Goal: Register for event/course

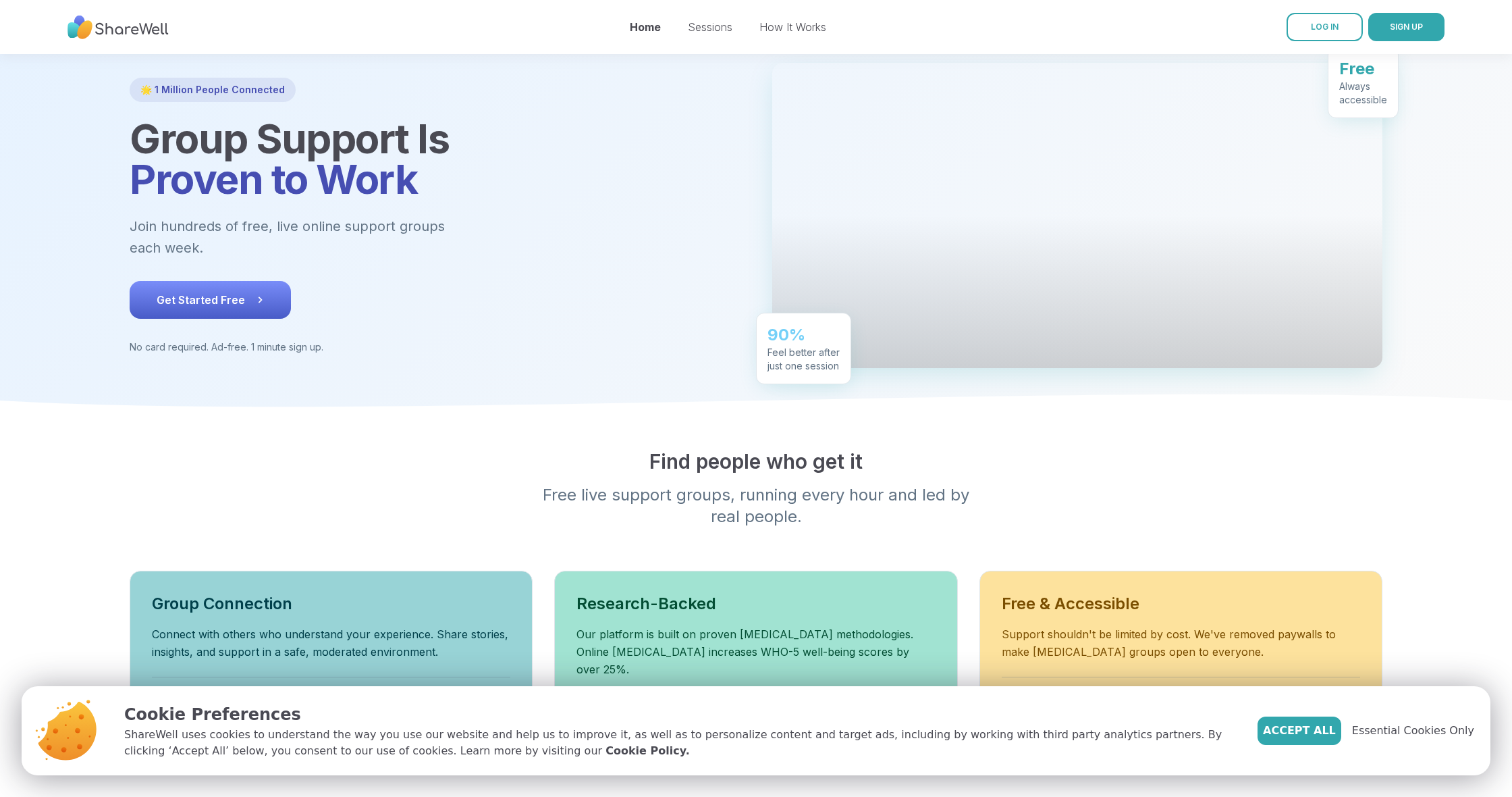
scroll to position [78, 0]
click at [800, 29] on link "How It Works" at bounding box center [793, 26] width 67 height 13
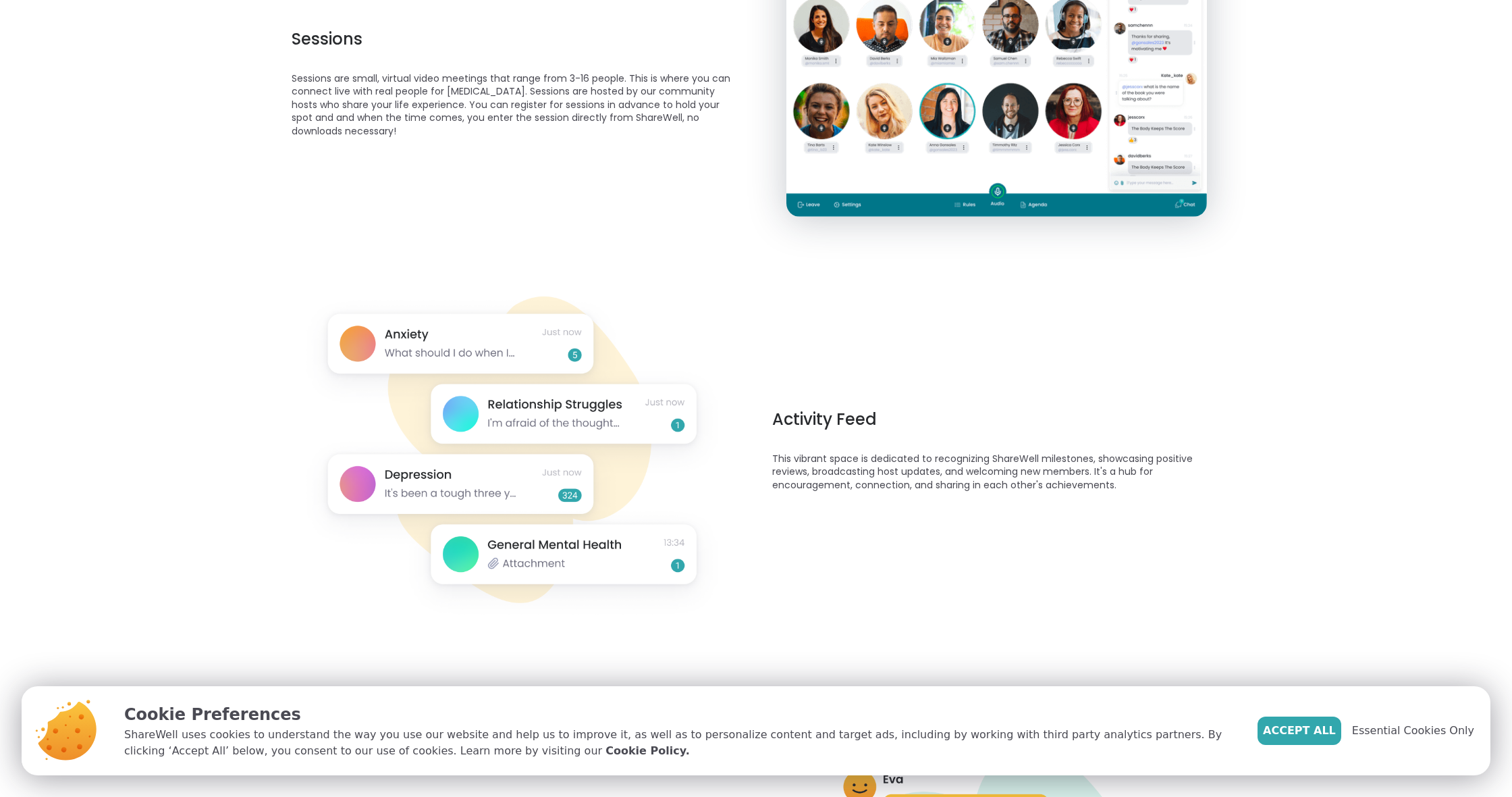
scroll to position [611, 0]
click at [432, 472] on img at bounding box center [516, 449] width 421 height 358
click at [1311, 724] on span "Accept All" at bounding box center [1300, 731] width 73 height 16
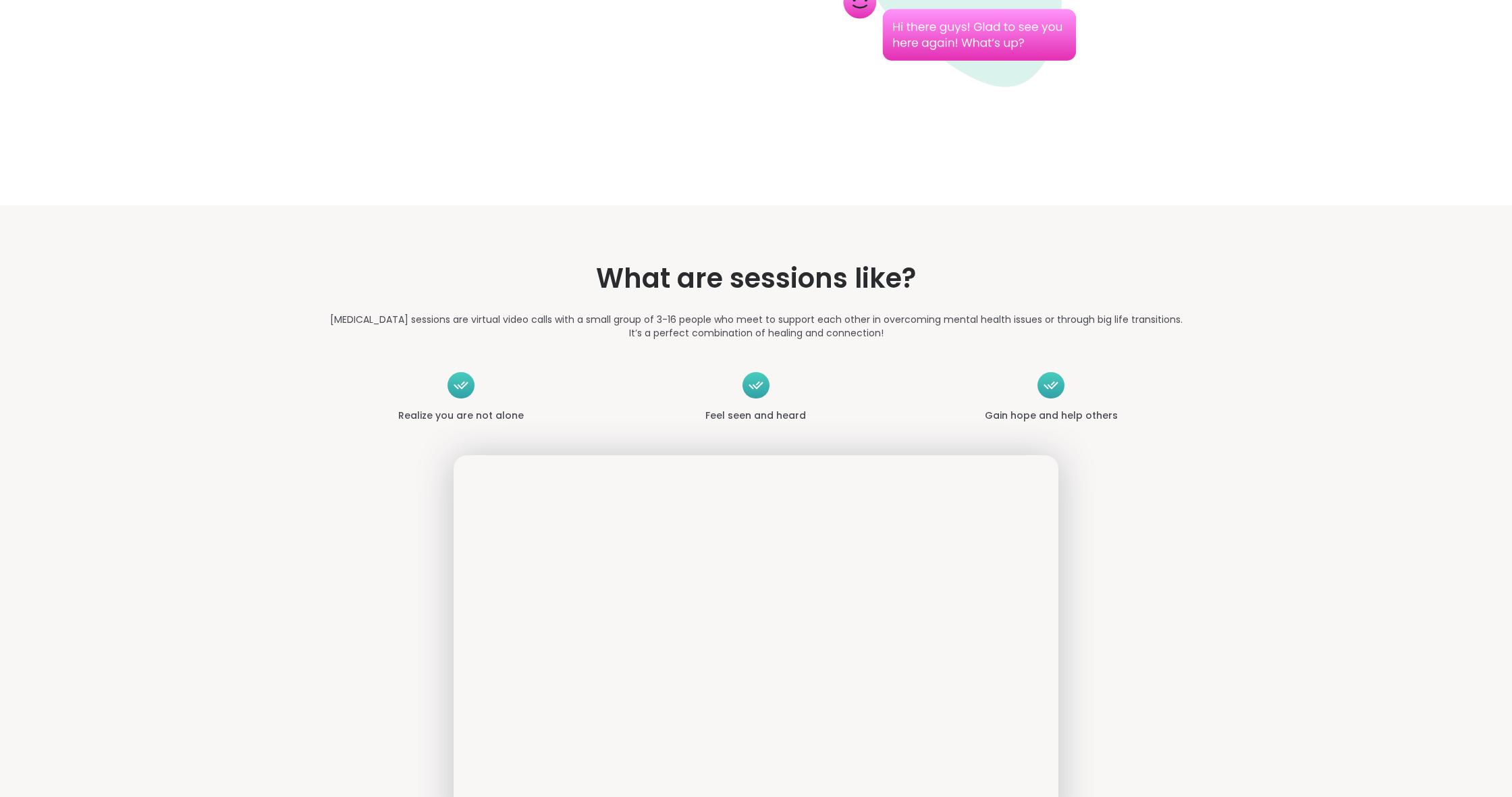
scroll to position [1599, 0]
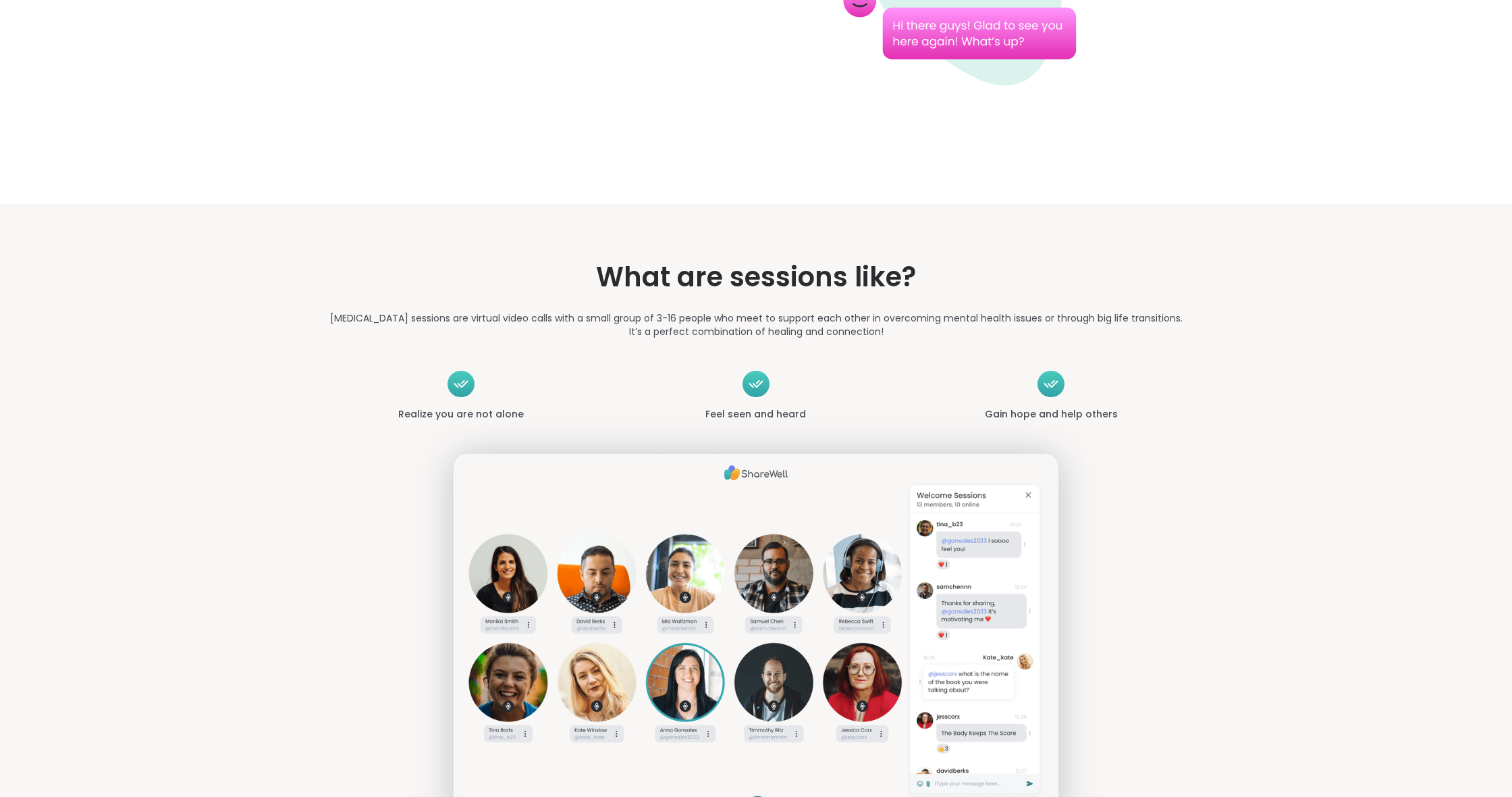
click at [458, 385] on icon at bounding box center [461, 384] width 15 height 8
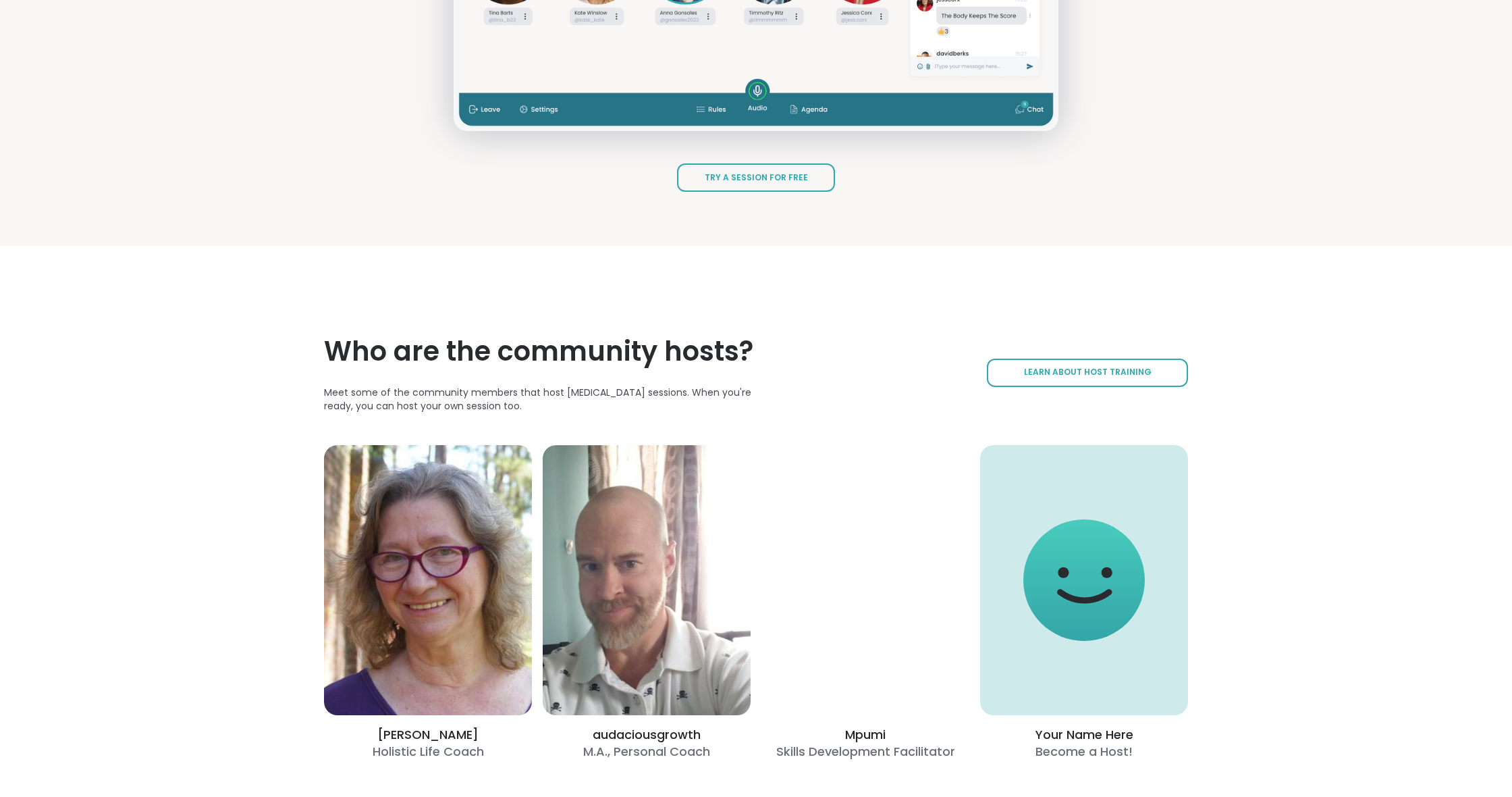
scroll to position [2318, 0]
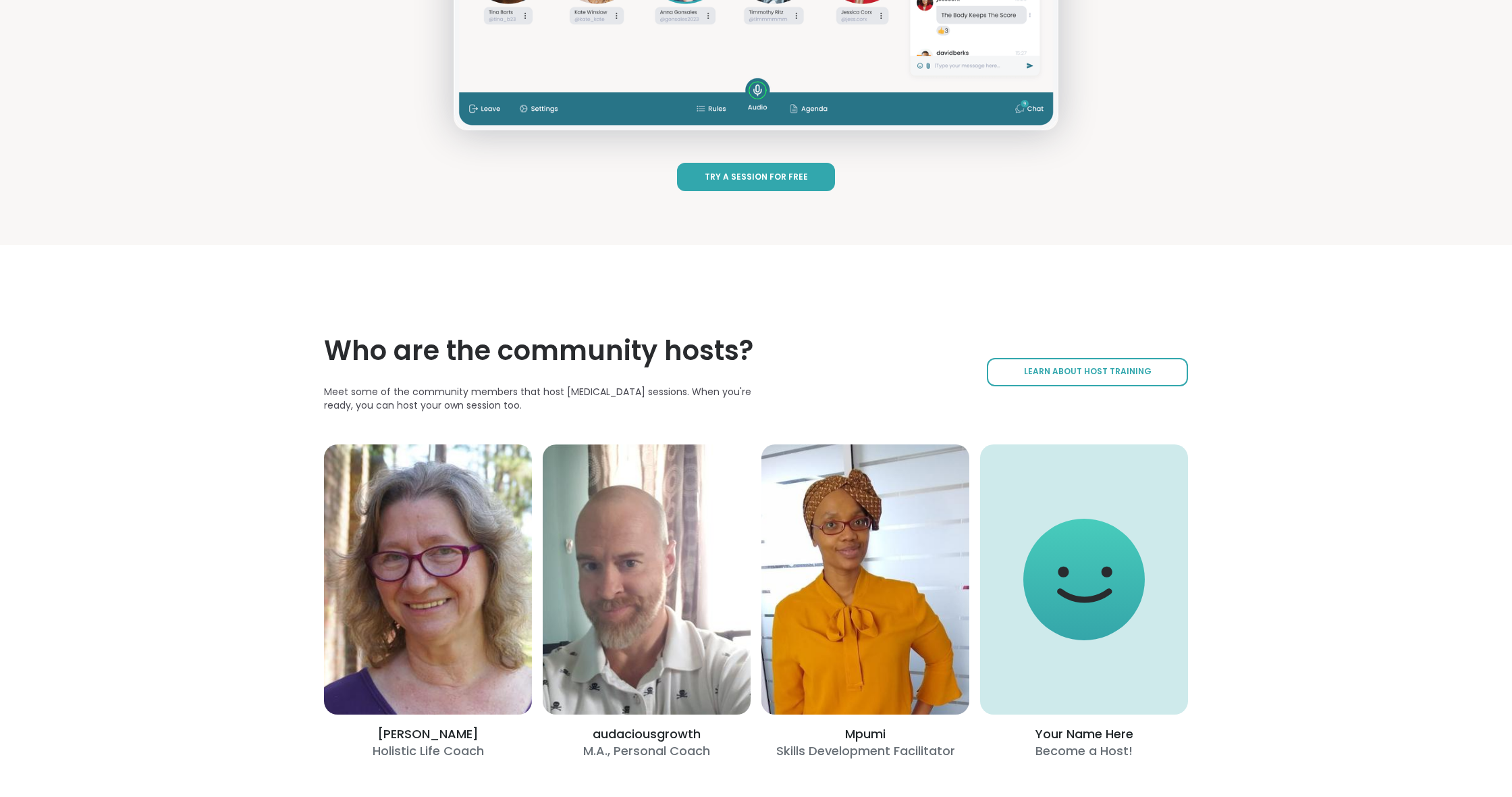
click at [740, 176] on span "Try a Session for Free" at bounding box center [756, 177] width 103 height 12
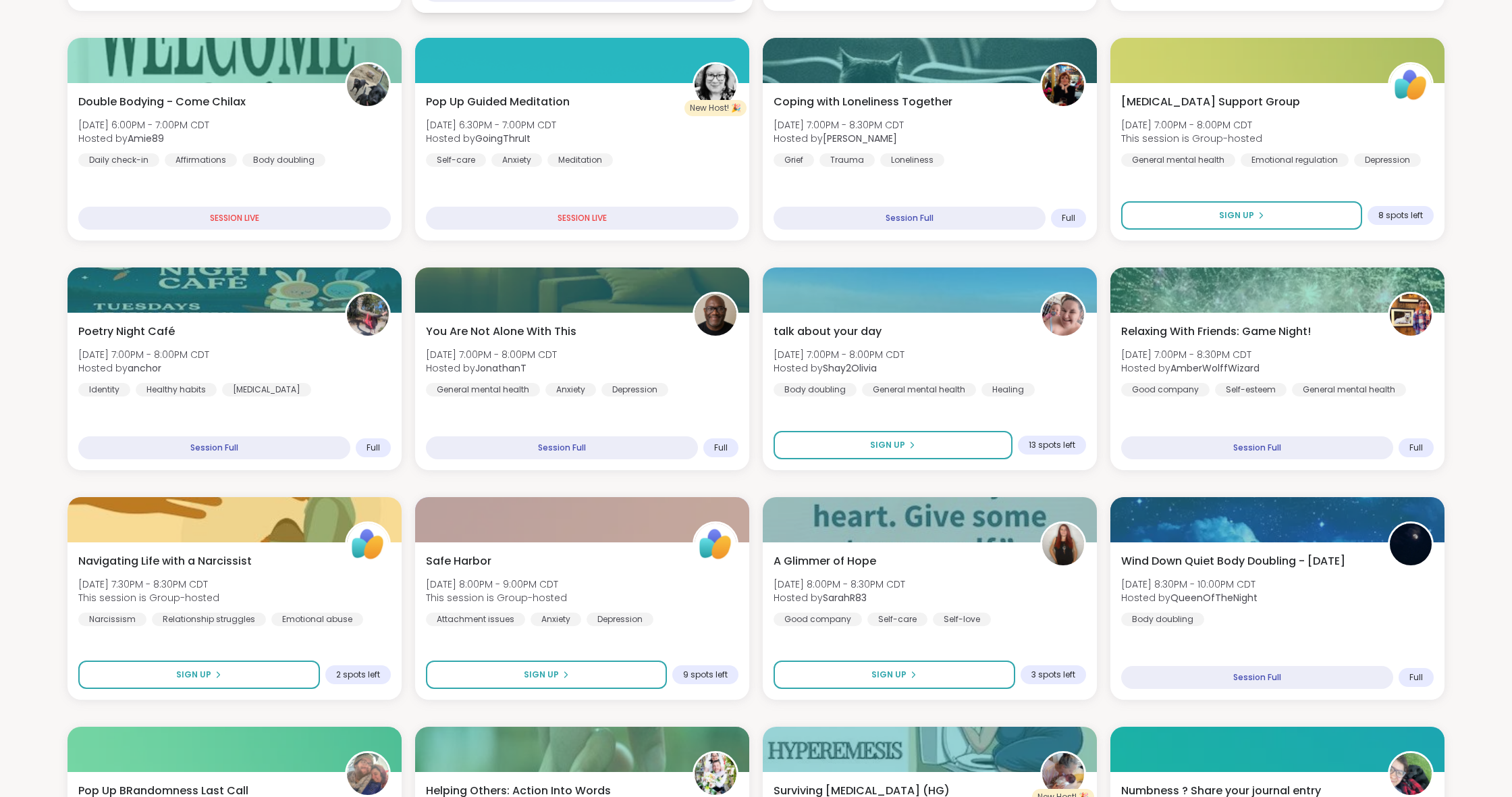
scroll to position [391, 0]
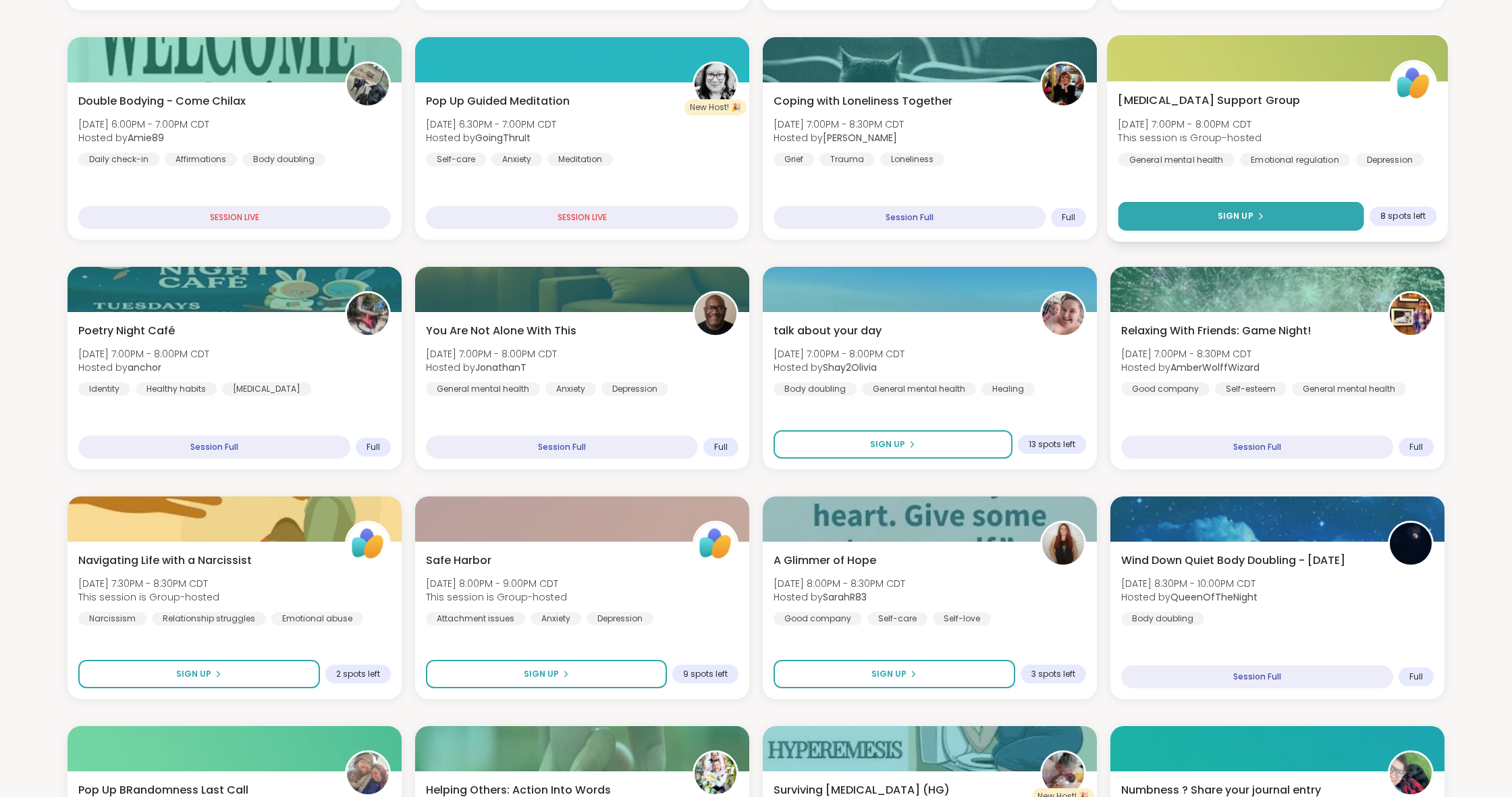
click at [1204, 210] on button "Sign Up" at bounding box center [1241, 217] width 245 height 29
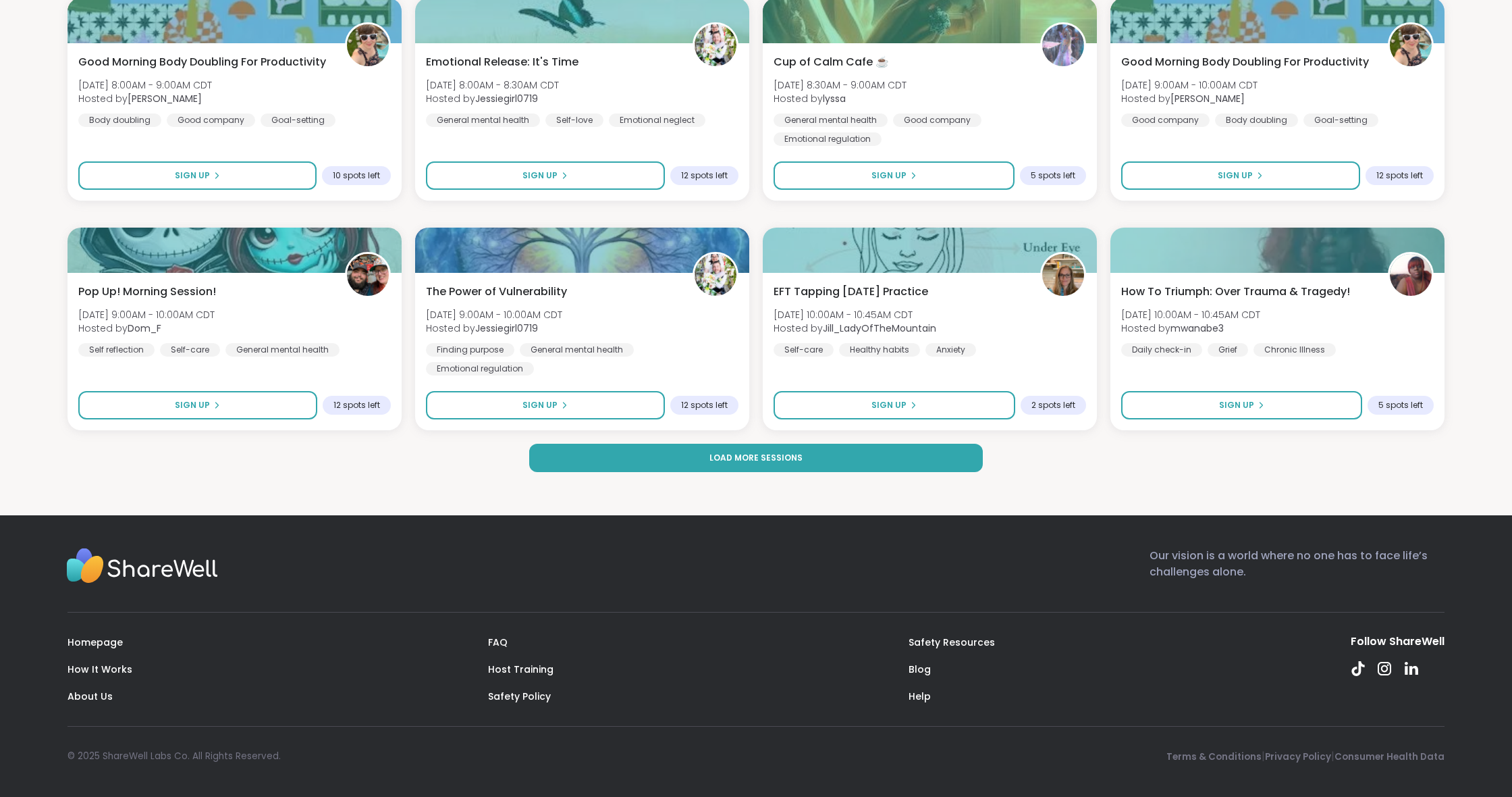
scroll to position [1809, 0]
click at [91, 670] on link "How It Works" at bounding box center [100, 669] width 65 height 13
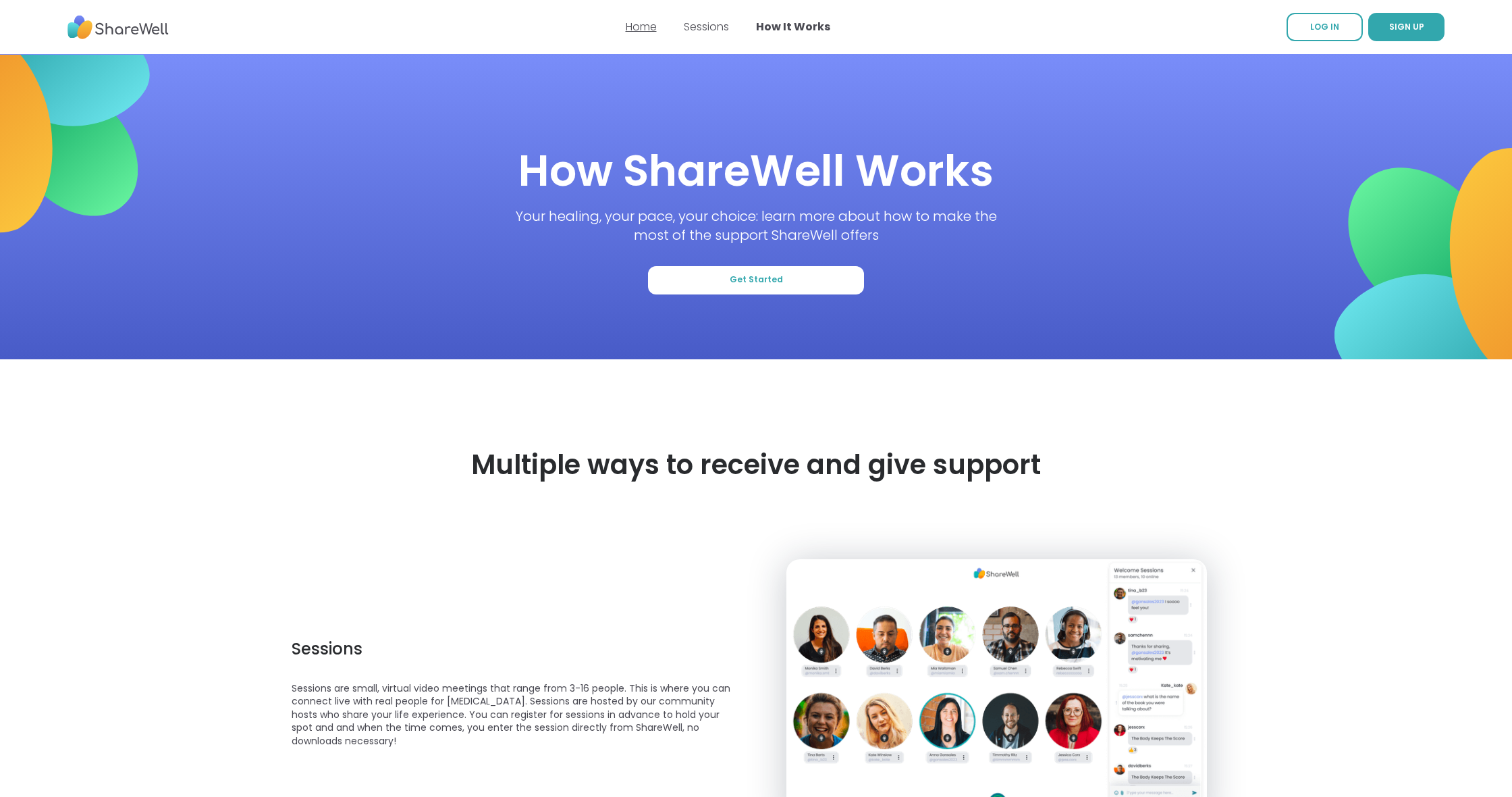
click at [645, 29] on link "Home" at bounding box center [641, 26] width 31 height 15
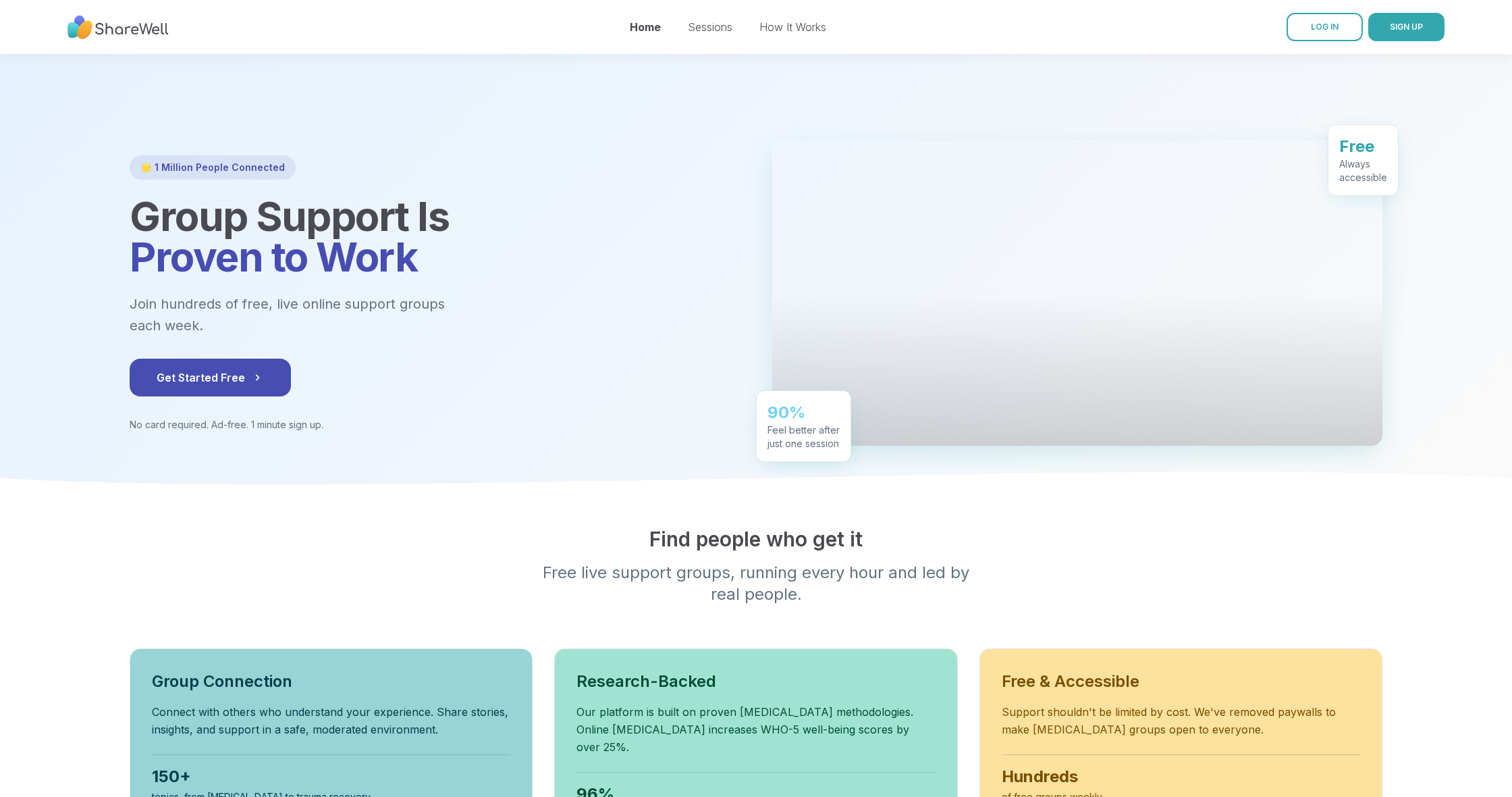
click at [938, 225] on div at bounding box center [1077, 293] width 611 height 305
click at [1270, 251] on div at bounding box center [1077, 293] width 611 height 305
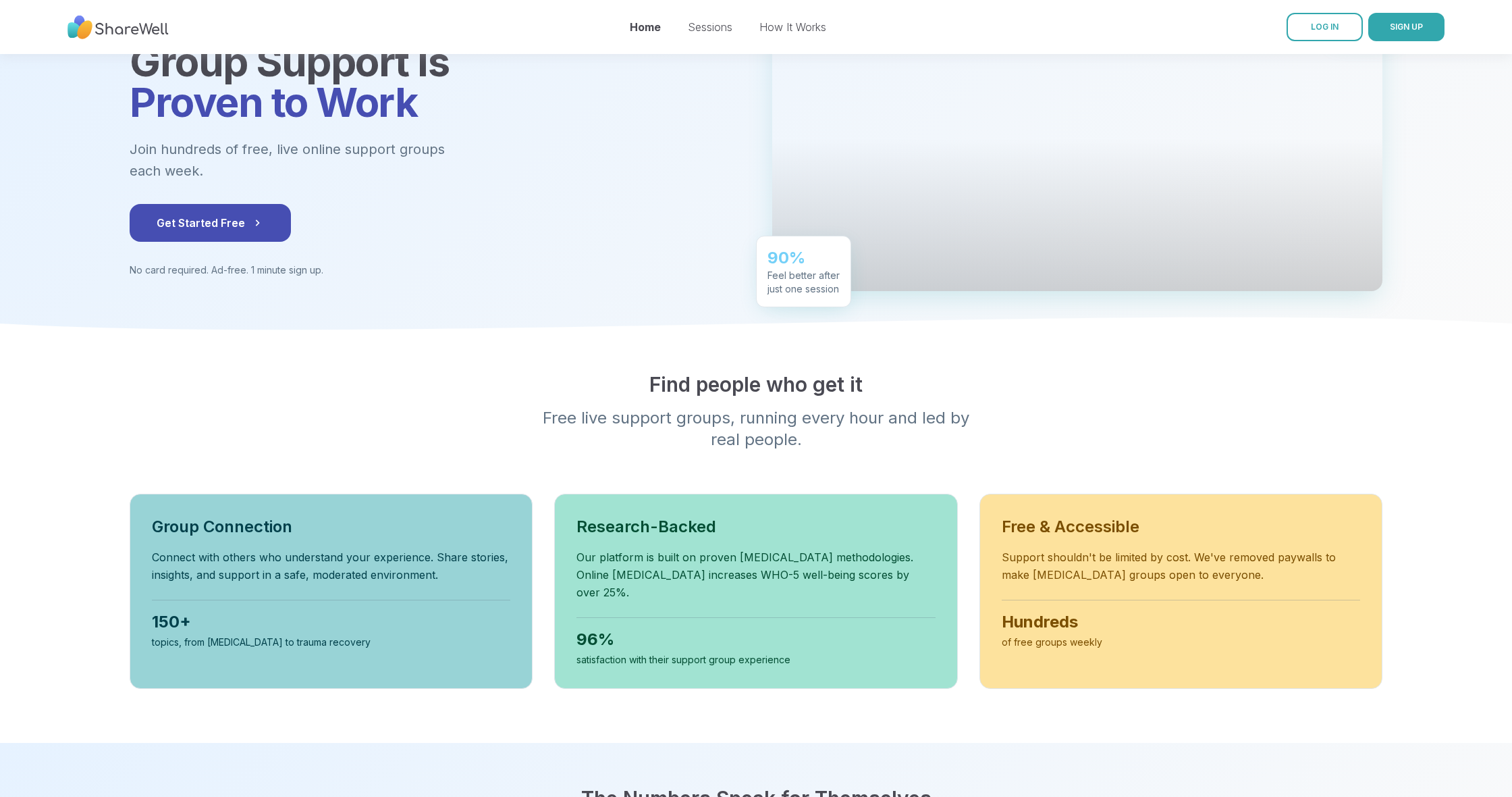
scroll to position [155, 0]
click at [233, 227] on span "Get Started Free" at bounding box center [210, 222] width 107 height 16
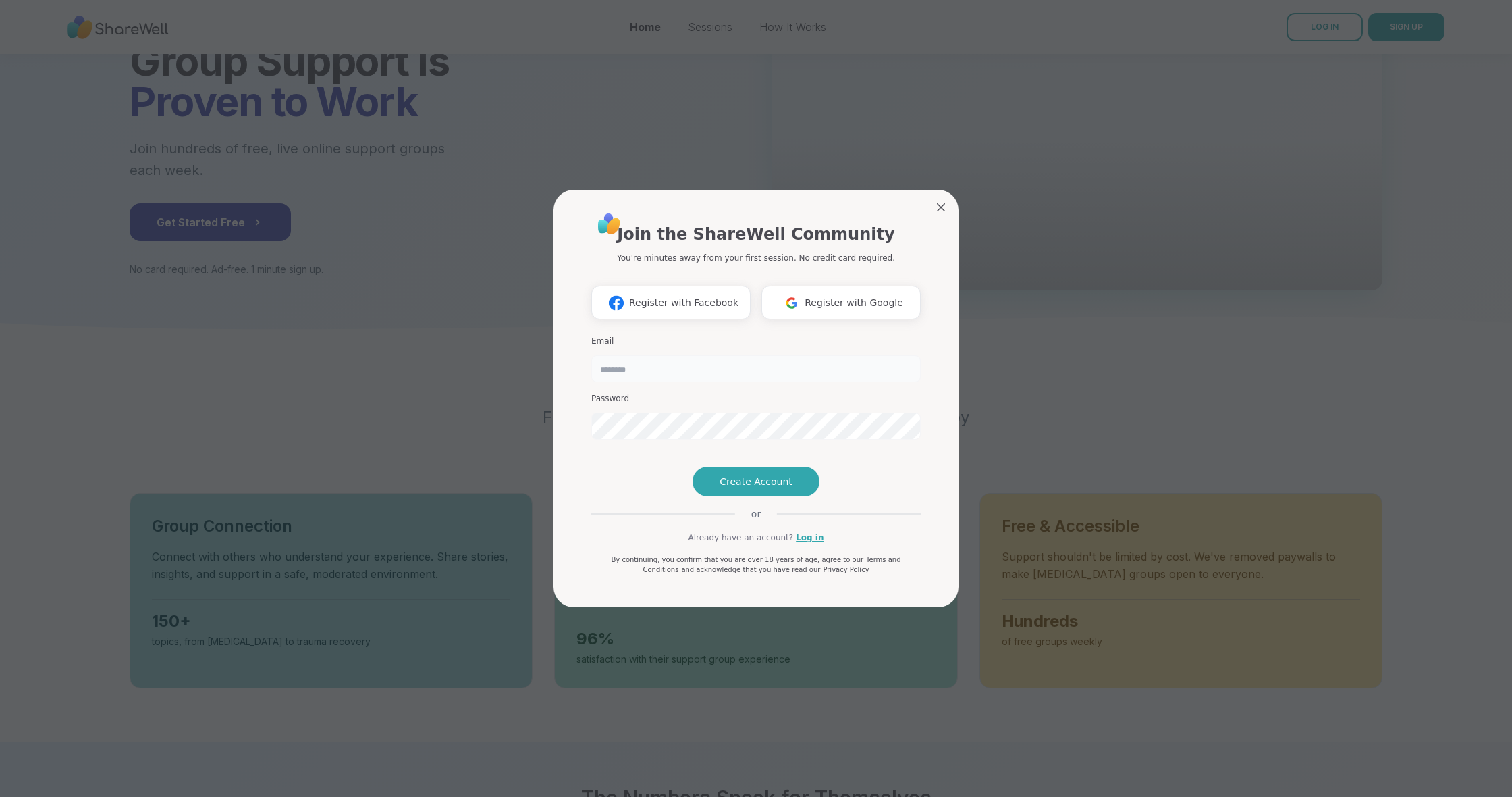
click at [619, 355] on input "email" at bounding box center [756, 368] width 330 height 27
type input "**********"
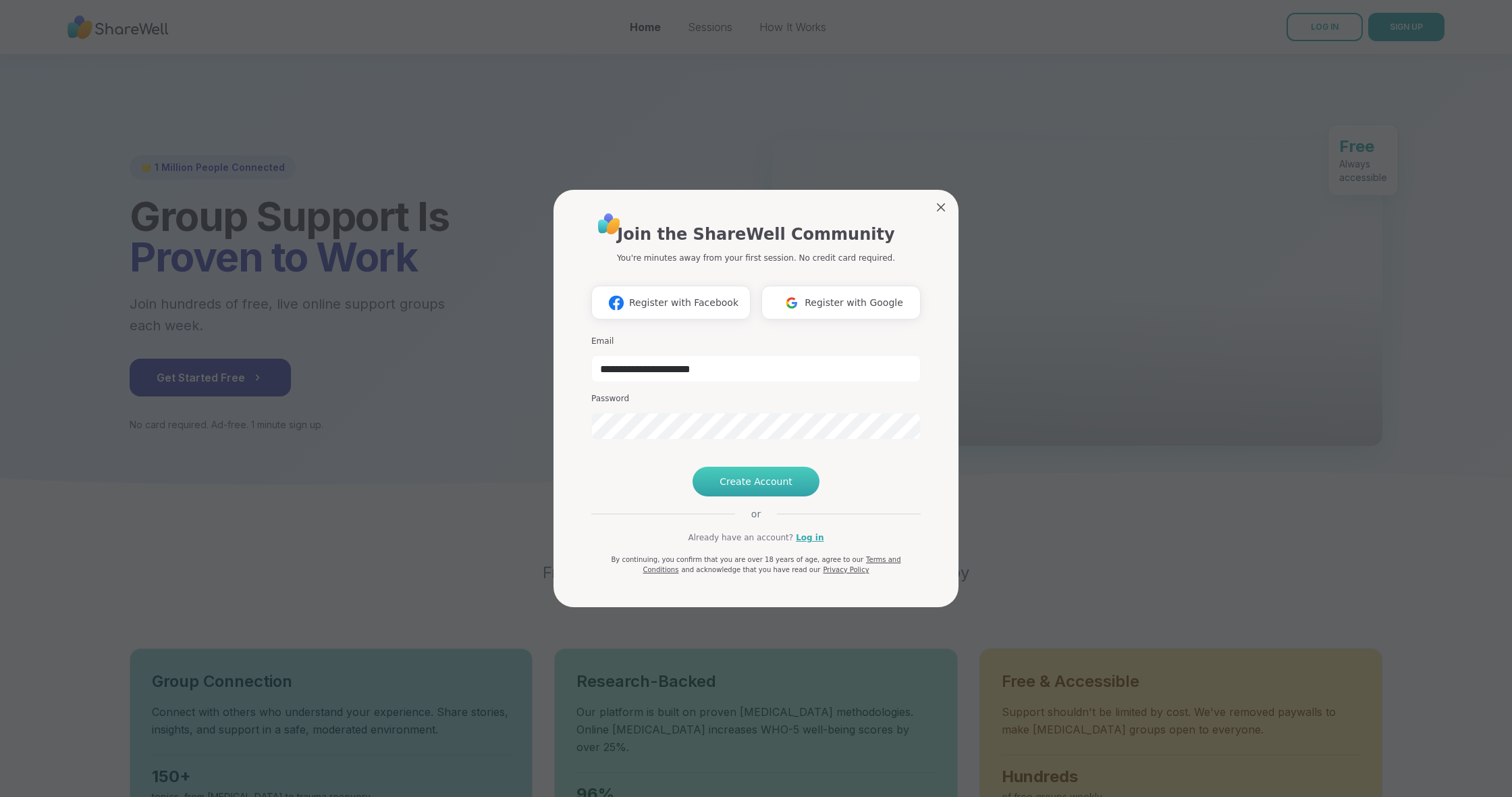
click at [739, 488] on span "Create Account" at bounding box center [756, 481] width 73 height 13
click at [741, 488] on span "Create Account" at bounding box center [756, 481] width 73 height 13
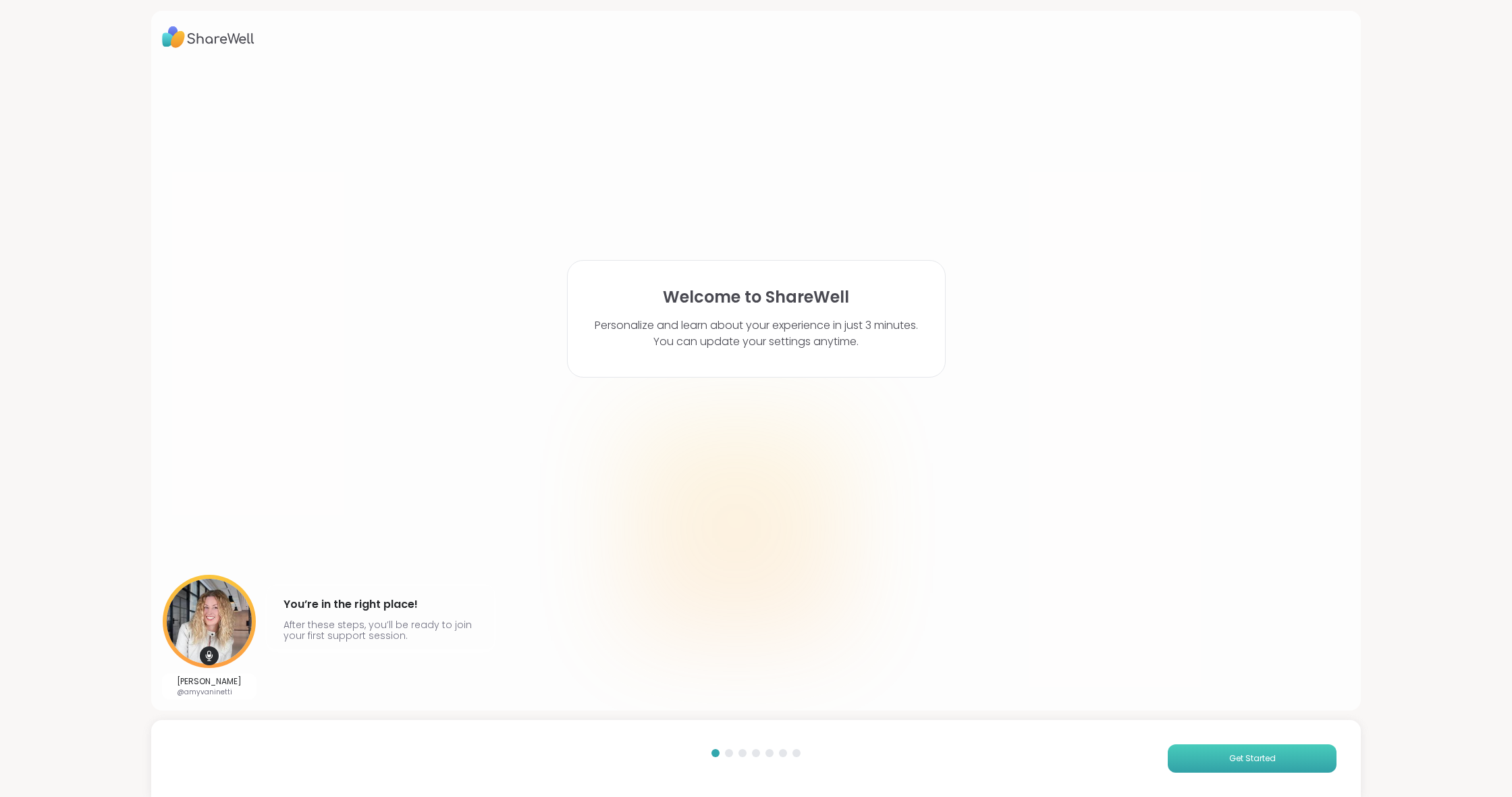
click at [1236, 755] on span "Get Started" at bounding box center [1253, 758] width 46 height 12
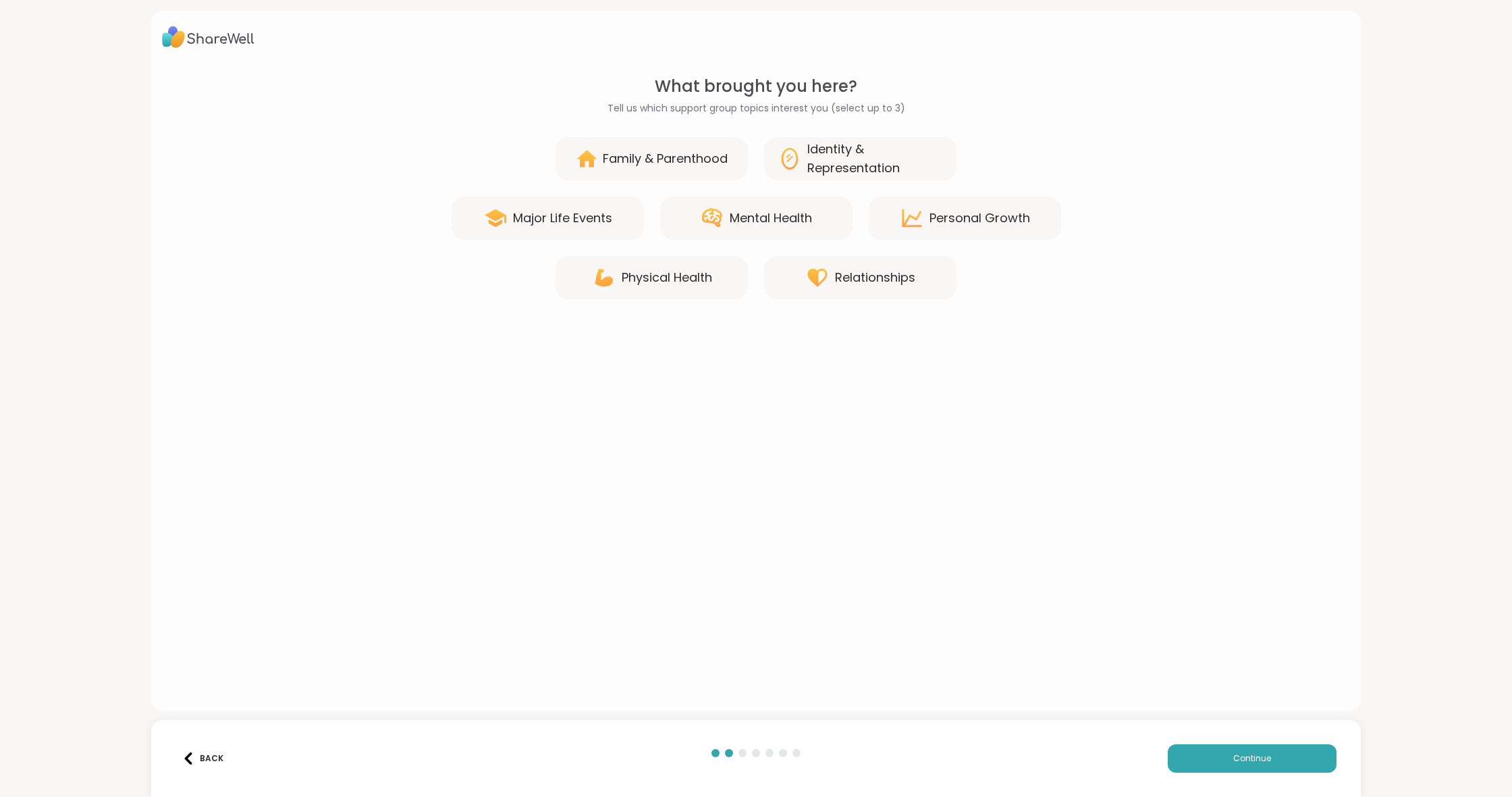
click at [576, 228] on div "Major Life Events" at bounding box center [547, 219] width 192 height 43
click at [750, 226] on div "Mental Health" at bounding box center [771, 218] width 83 height 19
click at [884, 281] on div "Relationships" at bounding box center [875, 277] width 80 height 19
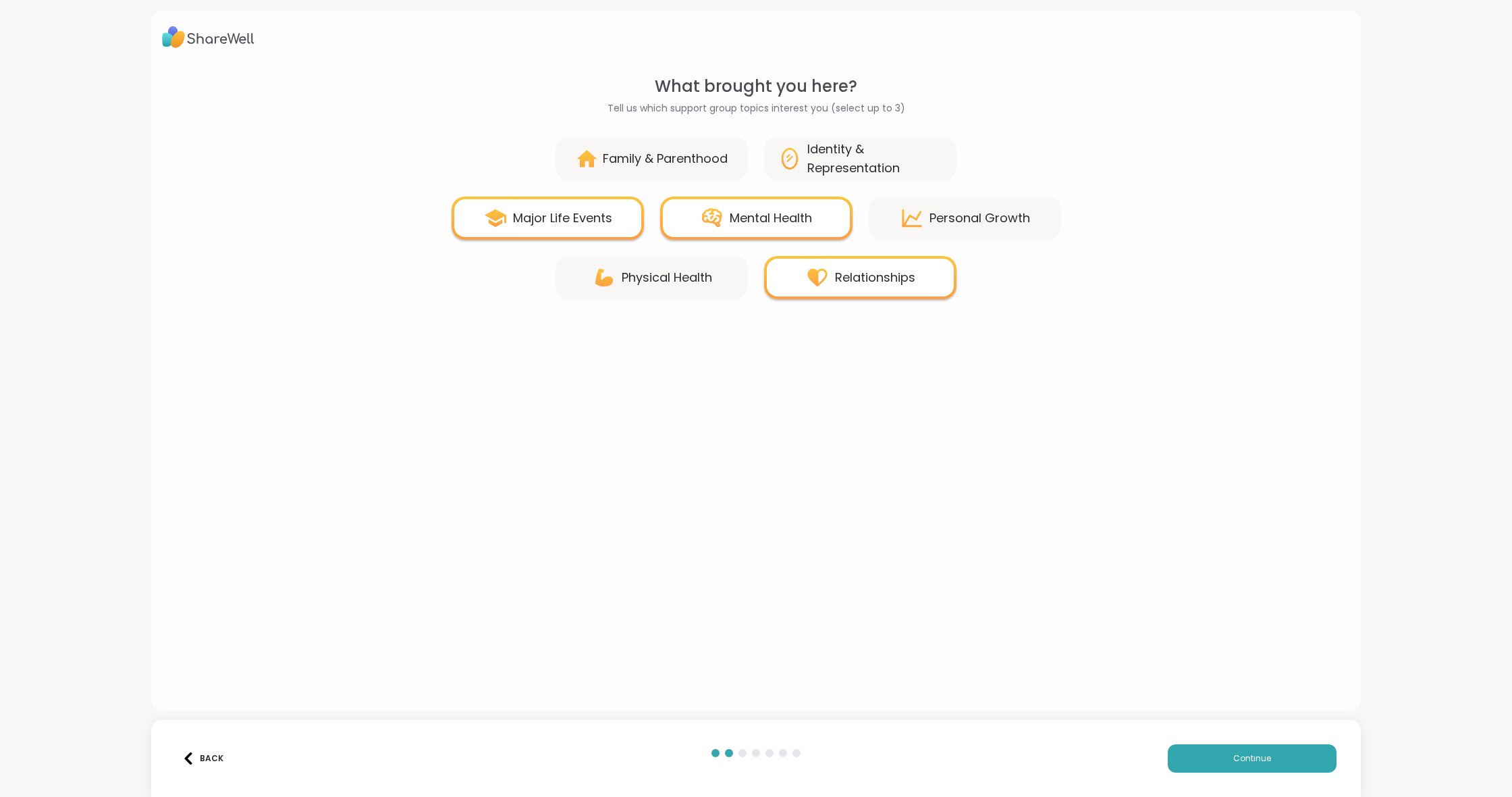
click at [851, 161] on div "Identity & Representation" at bounding box center [875, 158] width 136 height 38
click at [1261, 758] on span "Continue" at bounding box center [1252, 758] width 38 height 12
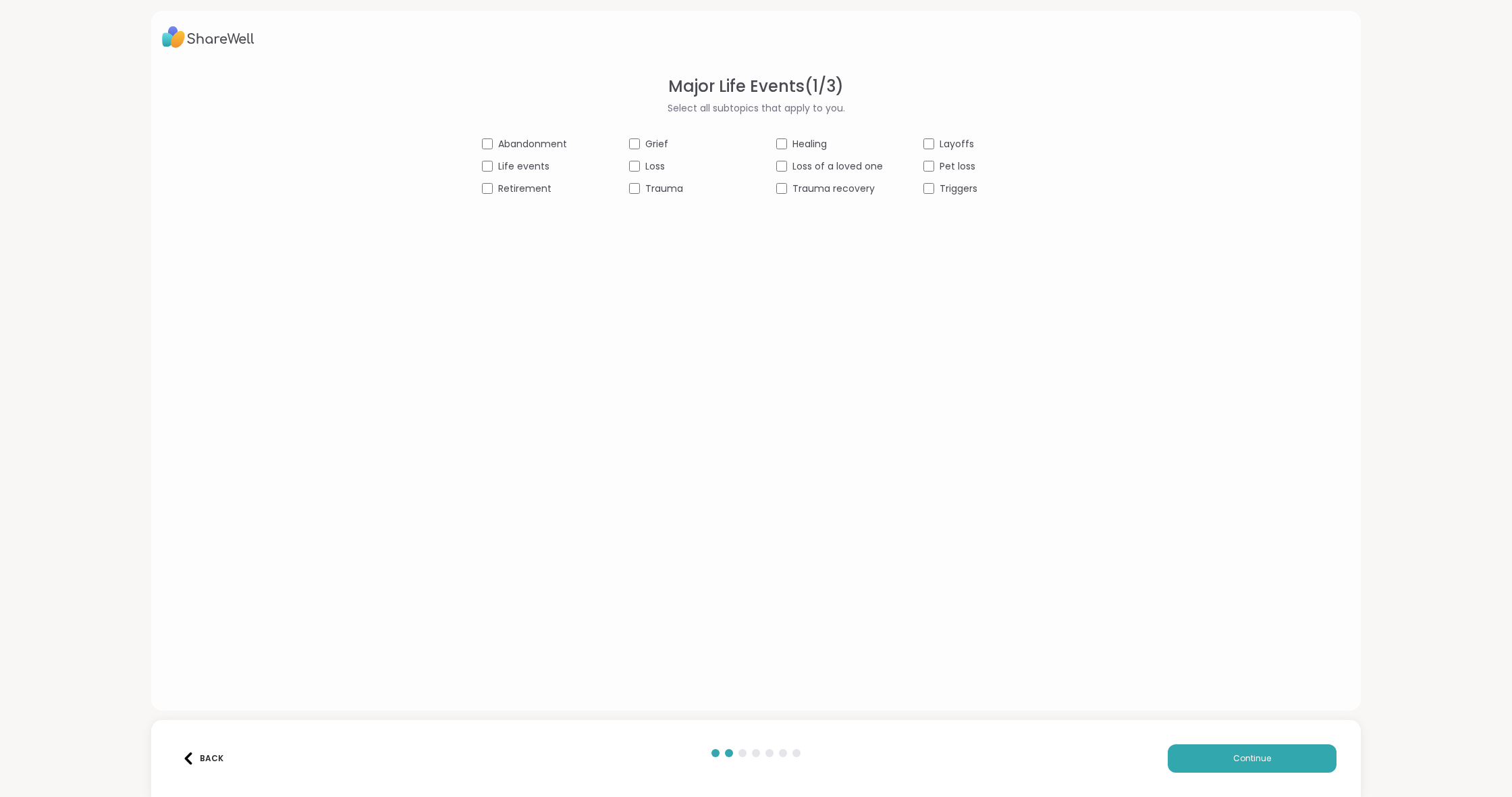
click at [496, 190] on div "Retirement" at bounding box center [536, 188] width 107 height 14
click at [1250, 758] on span "Continue" at bounding box center [1252, 758] width 38 height 12
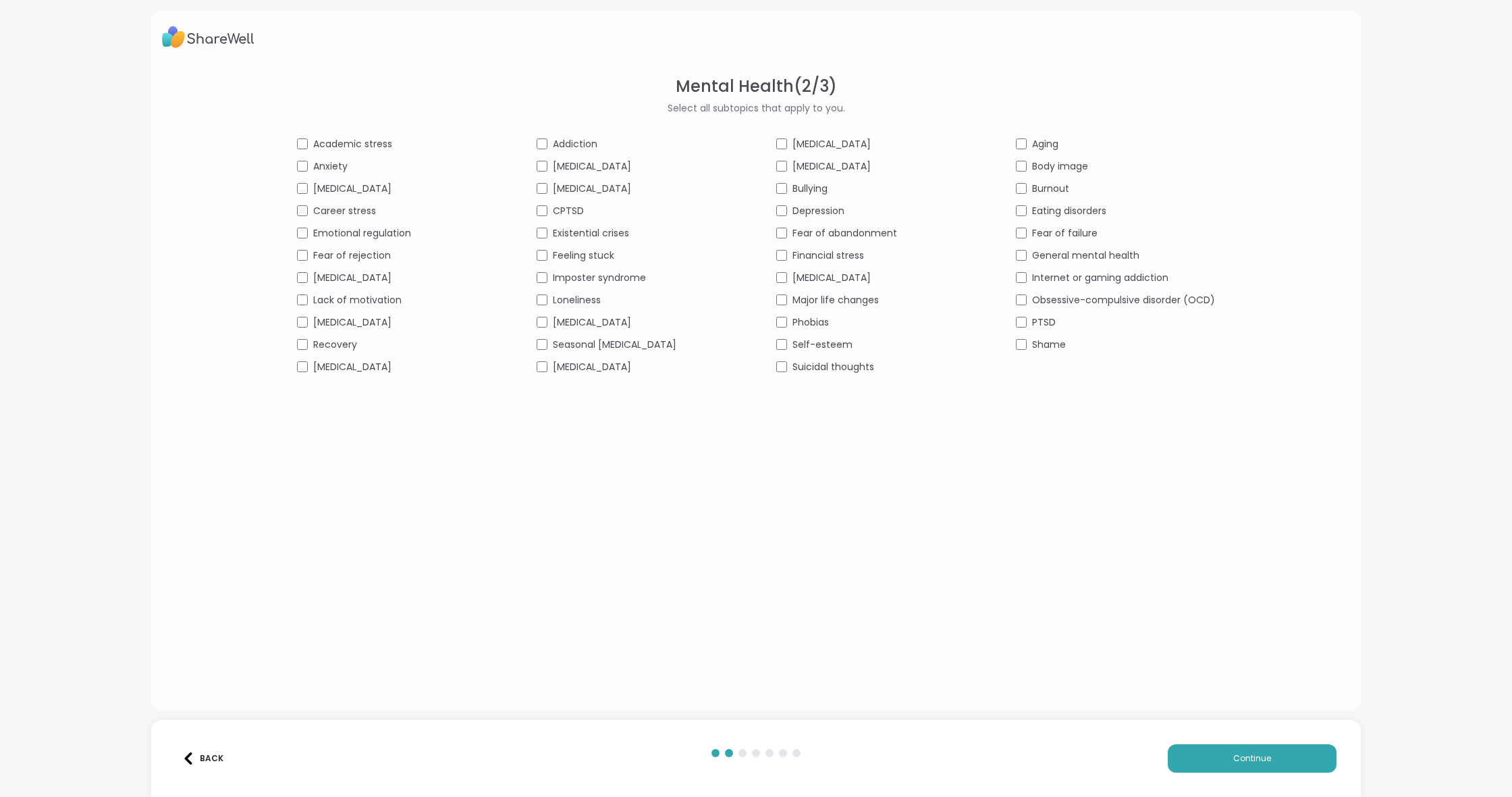
click at [787, 210] on div "Depression" at bounding box center [876, 211] width 199 height 14
click at [1027, 143] on div "Aging" at bounding box center [1115, 144] width 199 height 14
click at [1027, 253] on div "General mental health" at bounding box center [1115, 256] width 199 height 14
click at [1274, 754] on button "Continue" at bounding box center [1252, 758] width 169 height 29
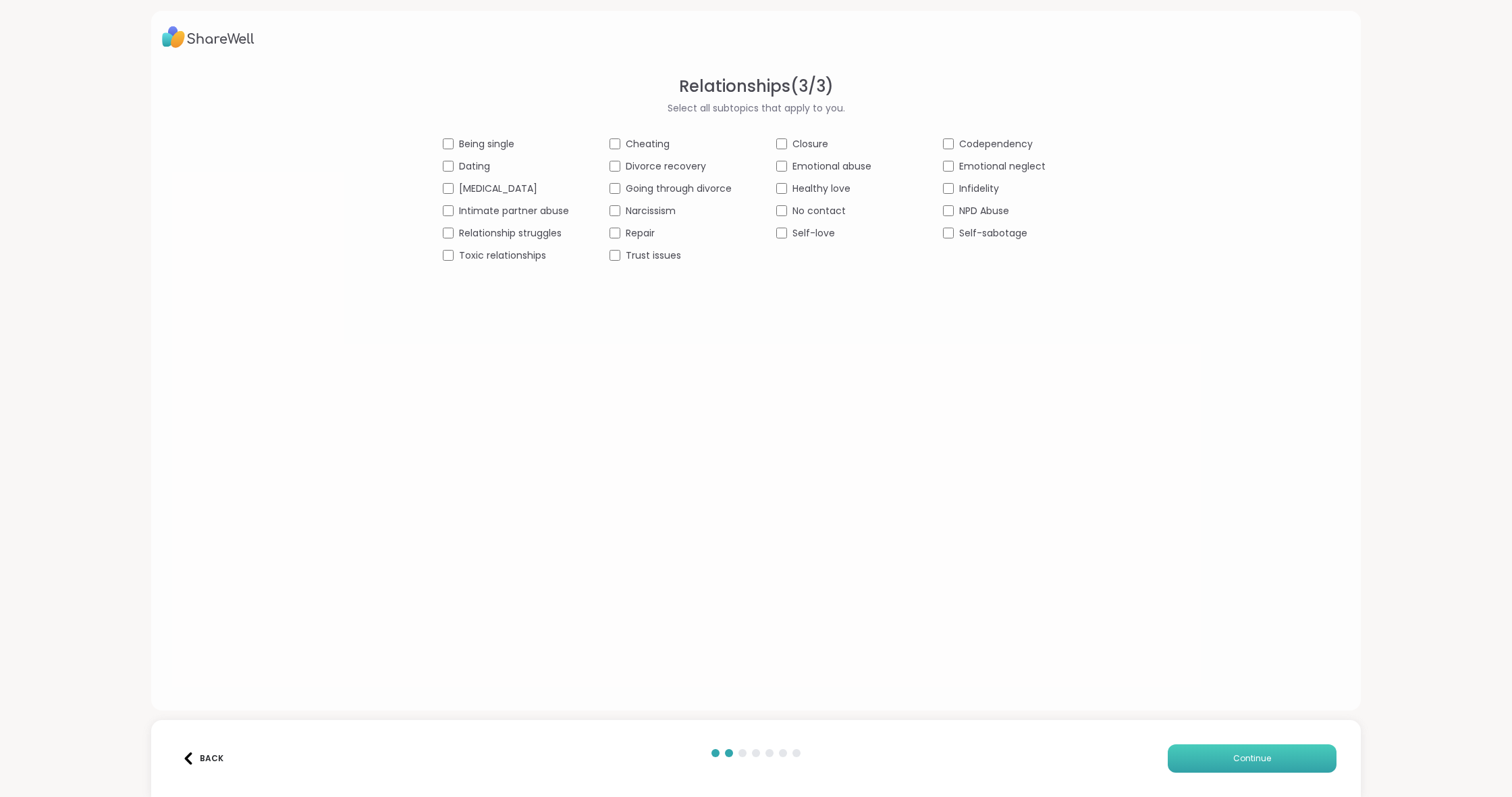
click at [1263, 755] on span "Continue" at bounding box center [1252, 758] width 38 height 12
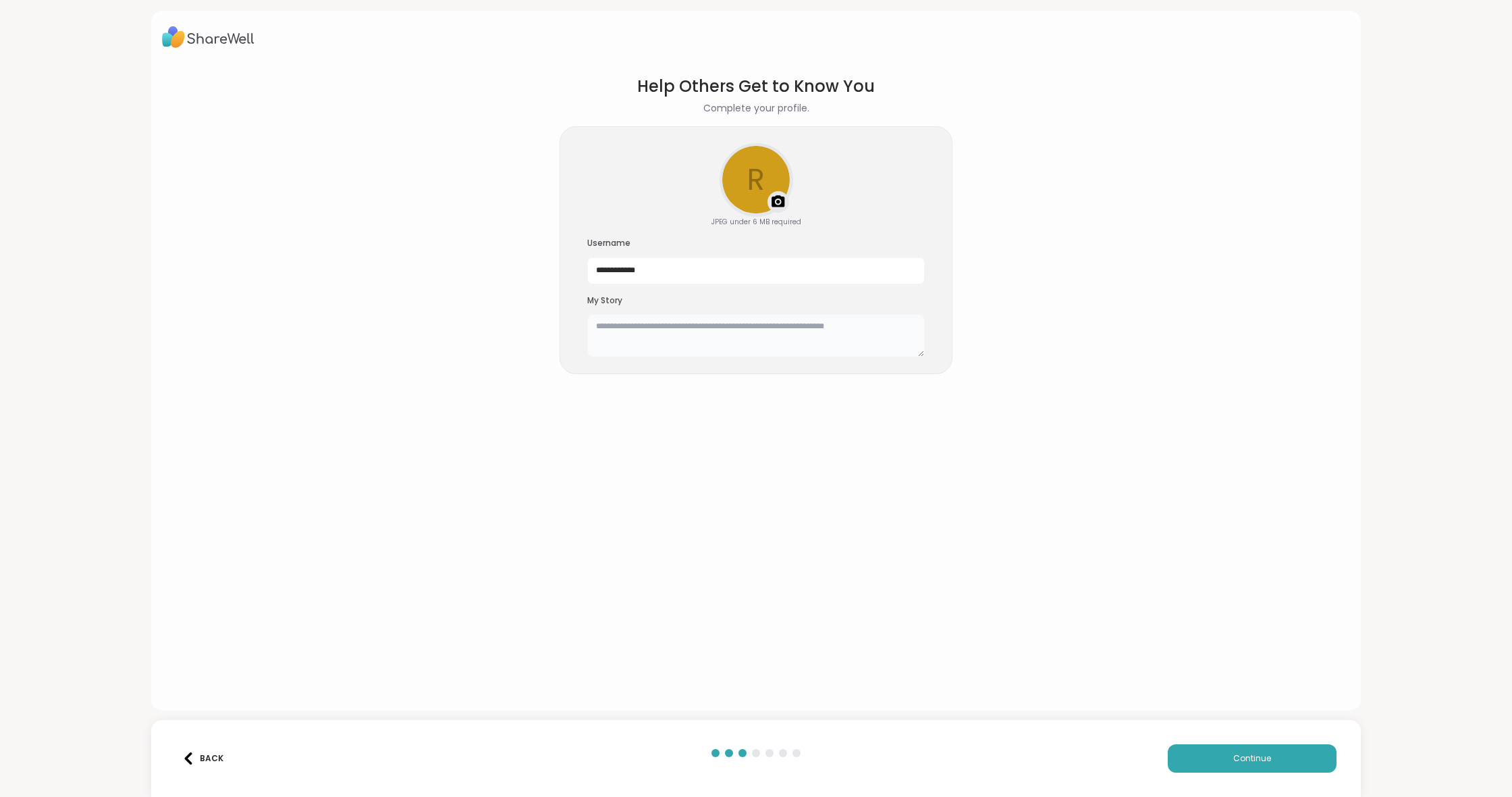
click at [612, 326] on textarea at bounding box center [756, 336] width 337 height 43
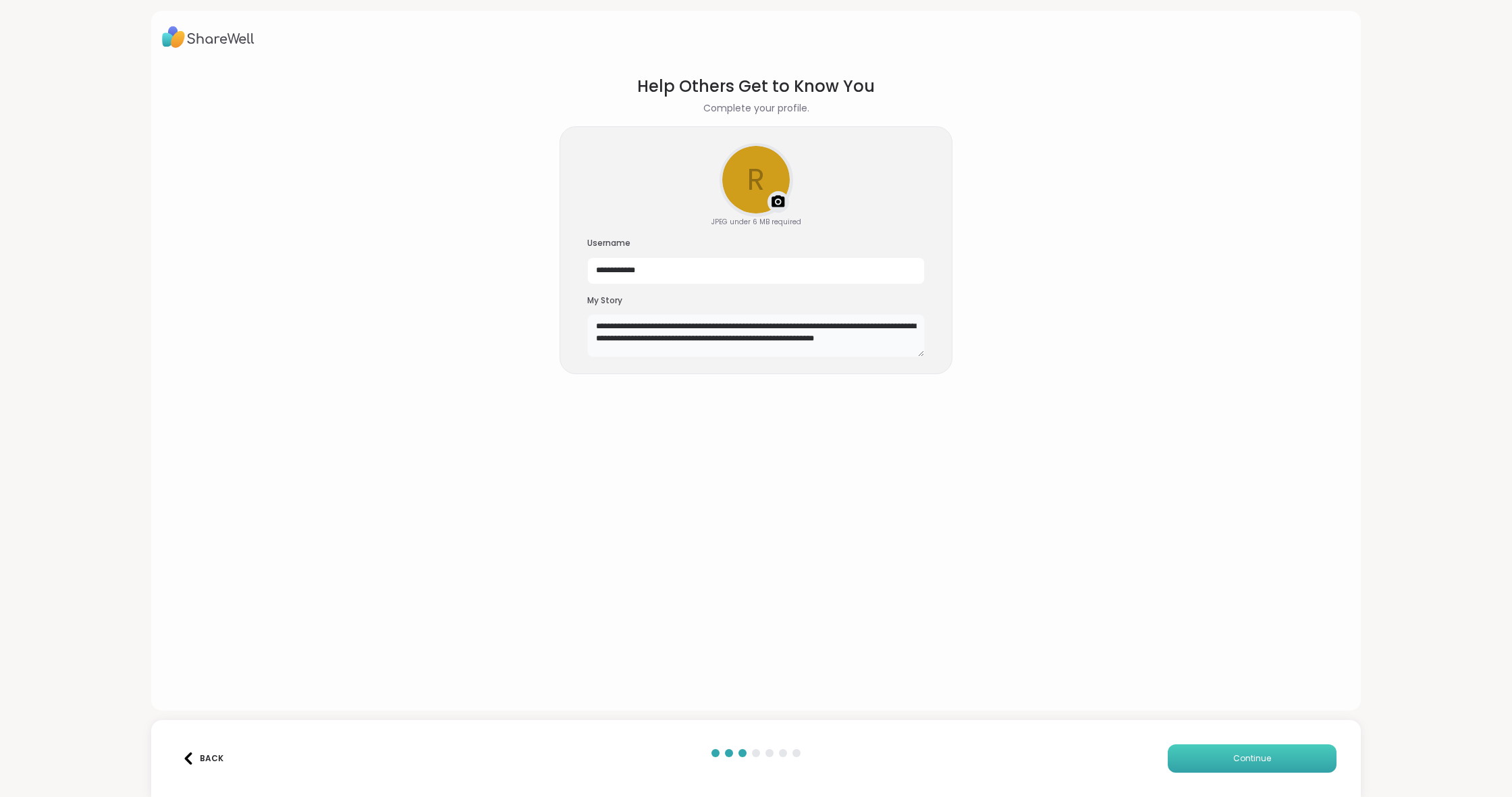
type textarea "**********"
click at [1226, 752] on button "Continue" at bounding box center [1252, 758] width 169 height 29
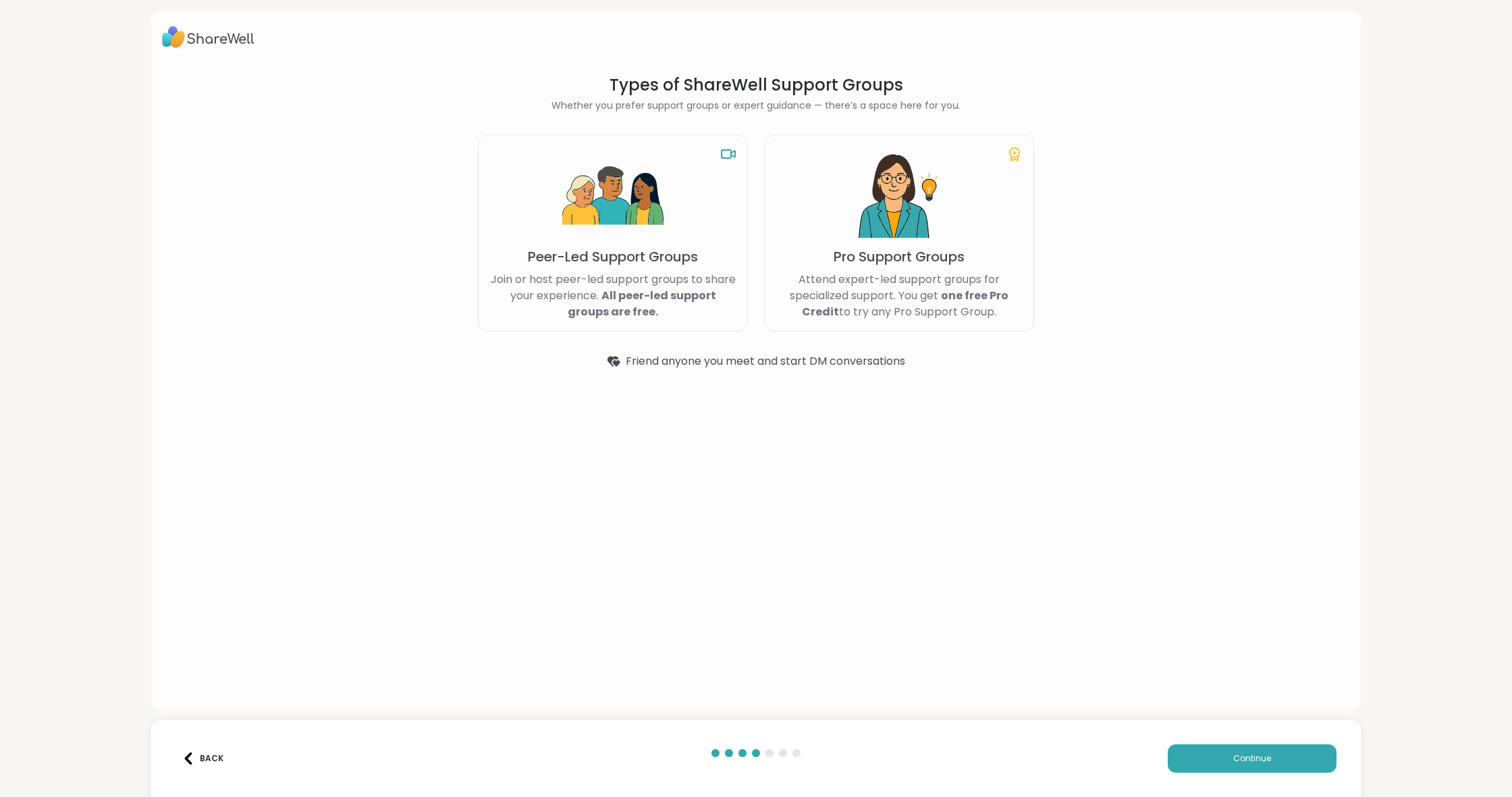
scroll to position [0, 1]
click at [599, 198] on img at bounding box center [613, 196] width 101 height 101
click at [606, 204] on img at bounding box center [613, 196] width 101 height 101
click at [1255, 760] on span "Continue" at bounding box center [1252, 758] width 38 height 12
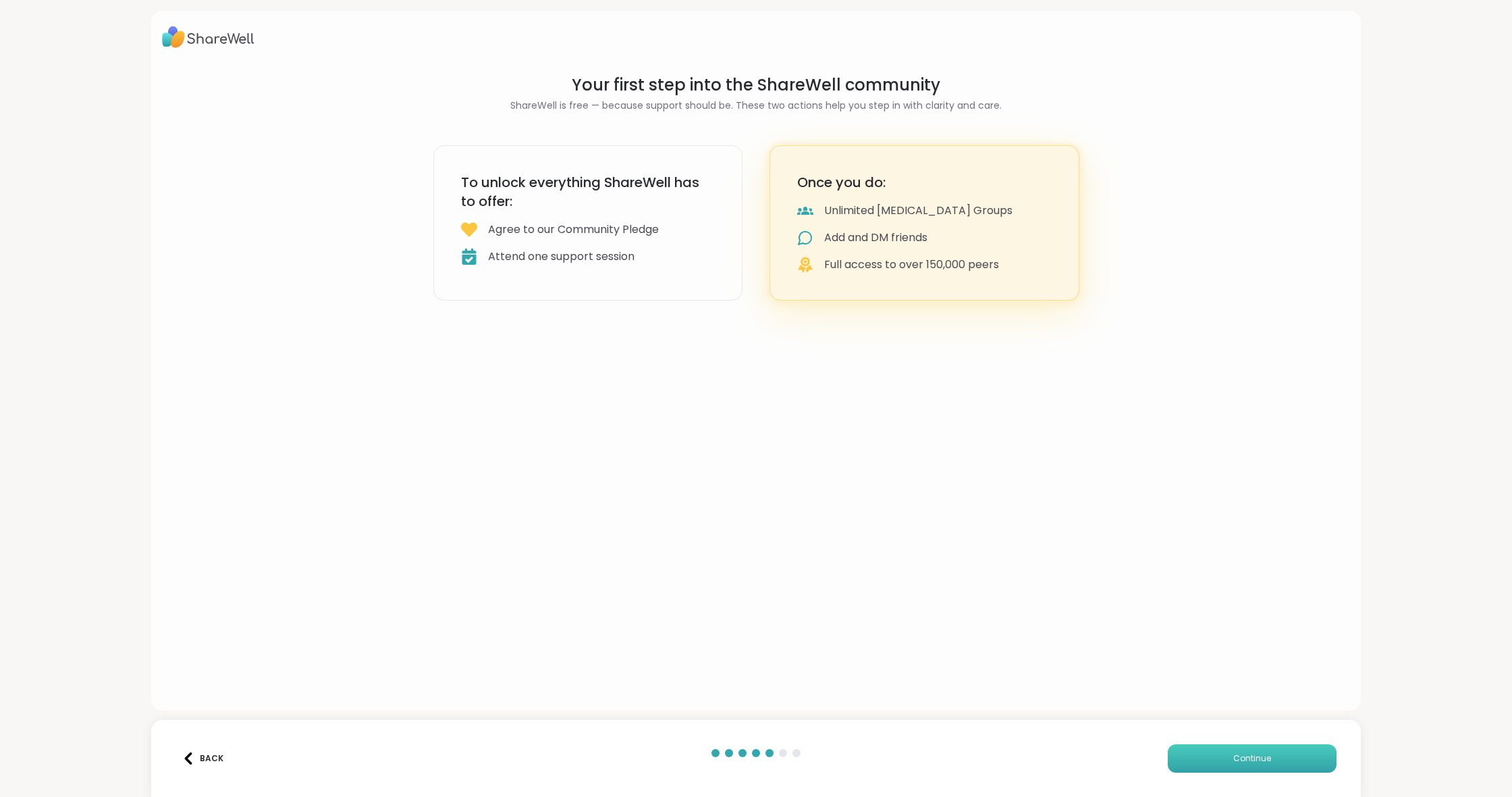
click at [1253, 758] on span "Continue" at bounding box center [1252, 758] width 38 height 12
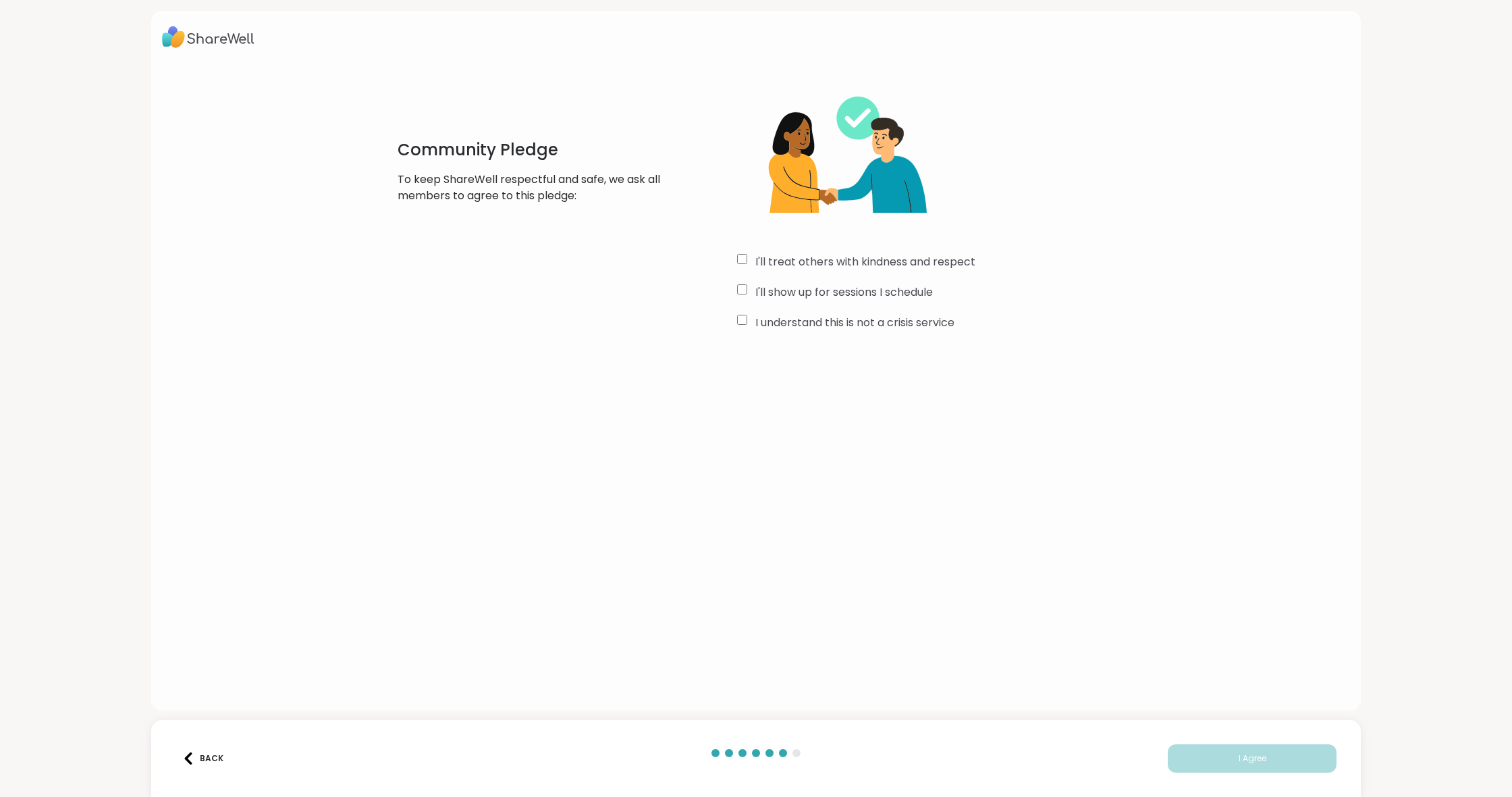
click at [747, 315] on div "I understand this is not a crisis service" at bounding box center [939, 323] width 404 height 16
click at [1253, 751] on button "I Agree" at bounding box center [1252, 758] width 169 height 29
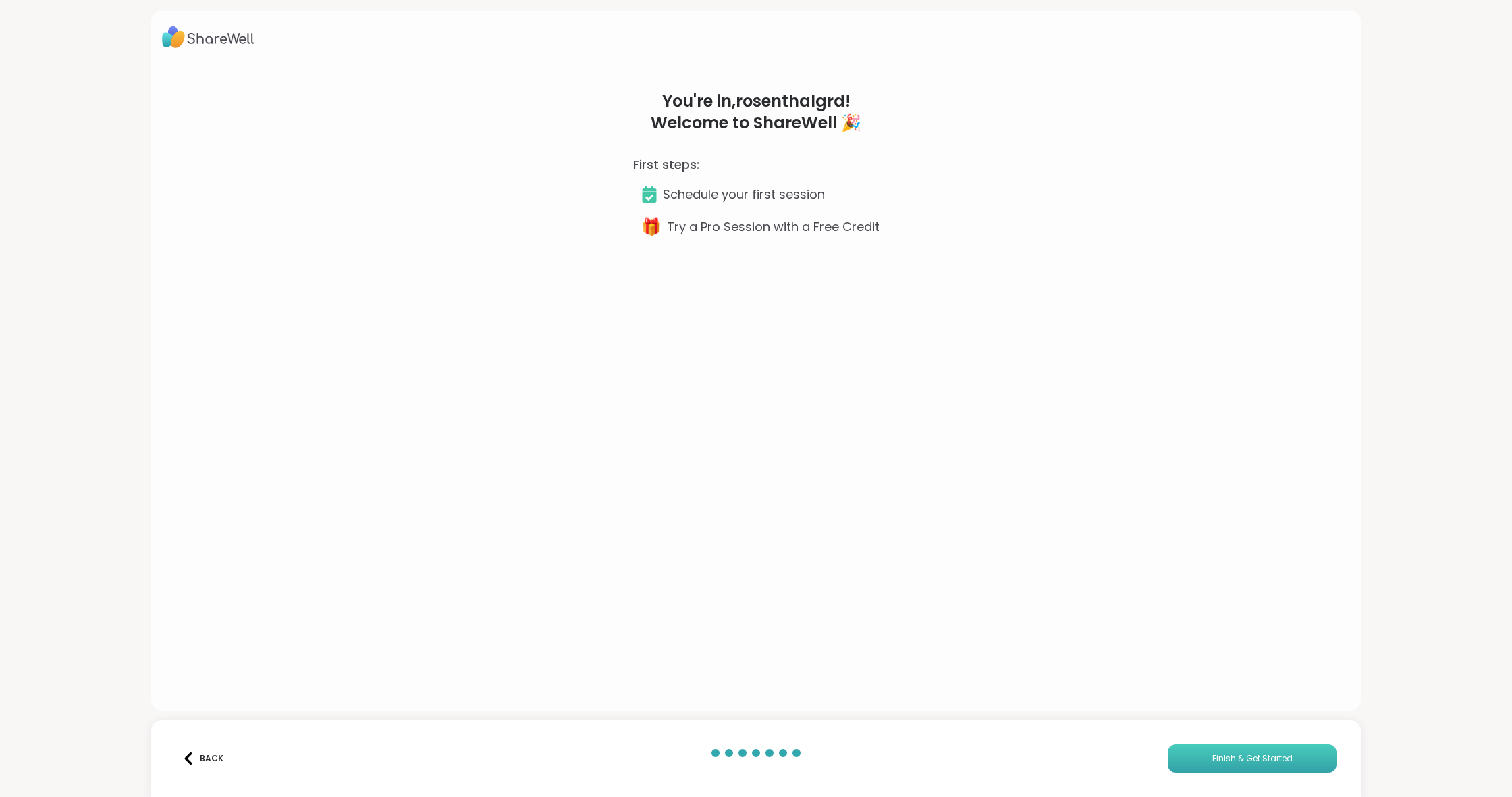
click at [1233, 759] on span "Finish & Get Started" at bounding box center [1253, 758] width 80 height 12
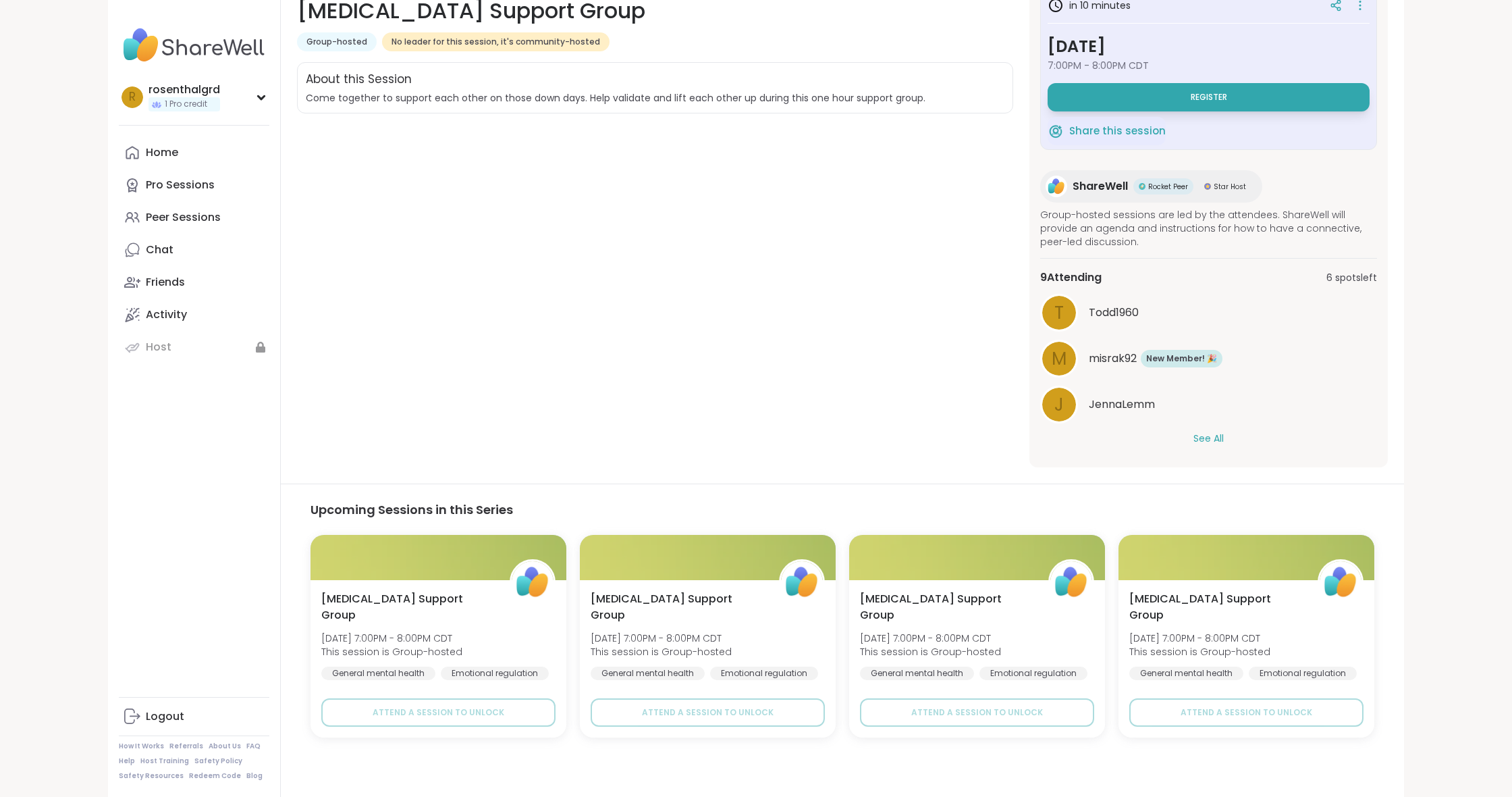
scroll to position [219, 0]
click at [1178, 687] on div "Depression" at bounding box center [1162, 693] width 68 height 13
